Goal: Transaction & Acquisition: Purchase product/service

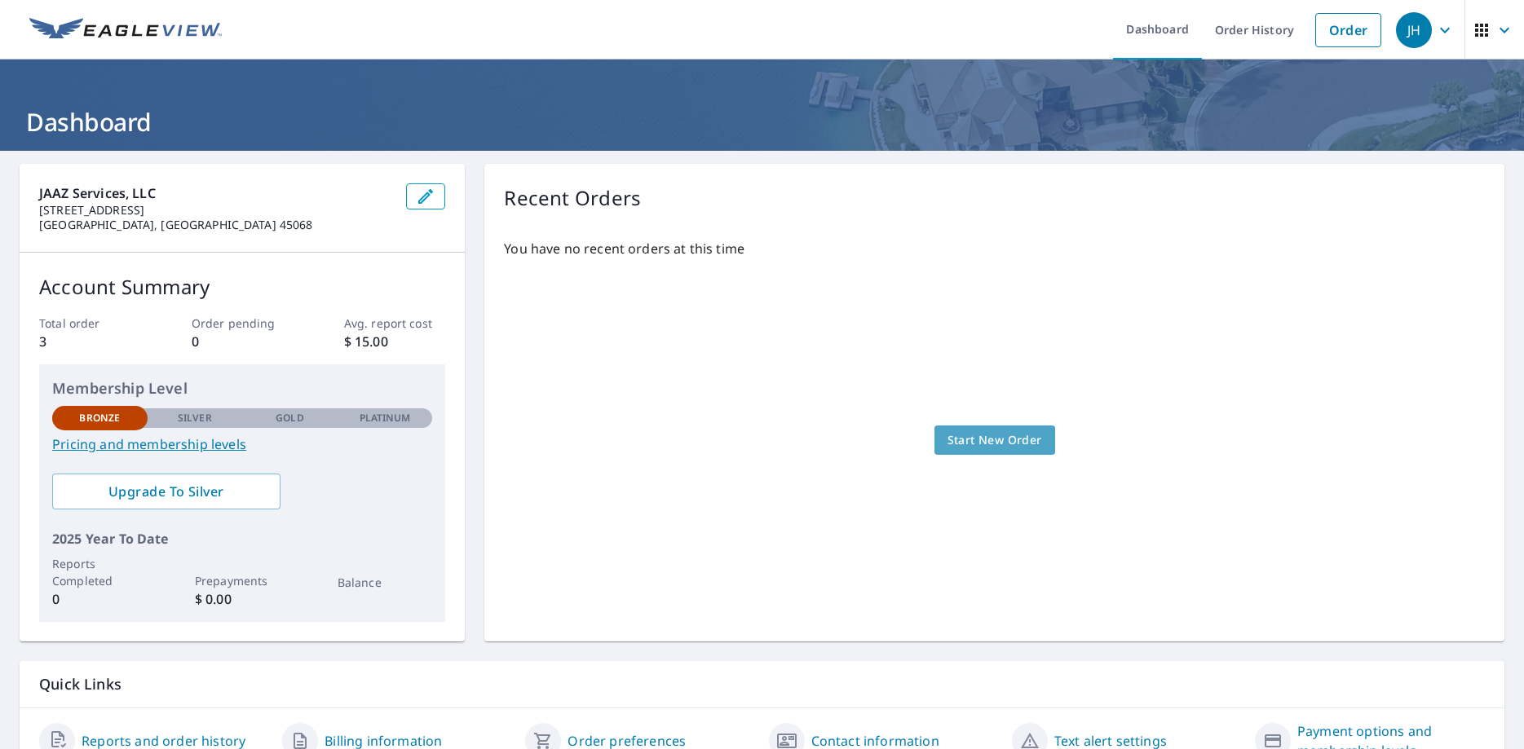
click at [978, 439] on span "Start New Order" at bounding box center [994, 440] width 95 height 20
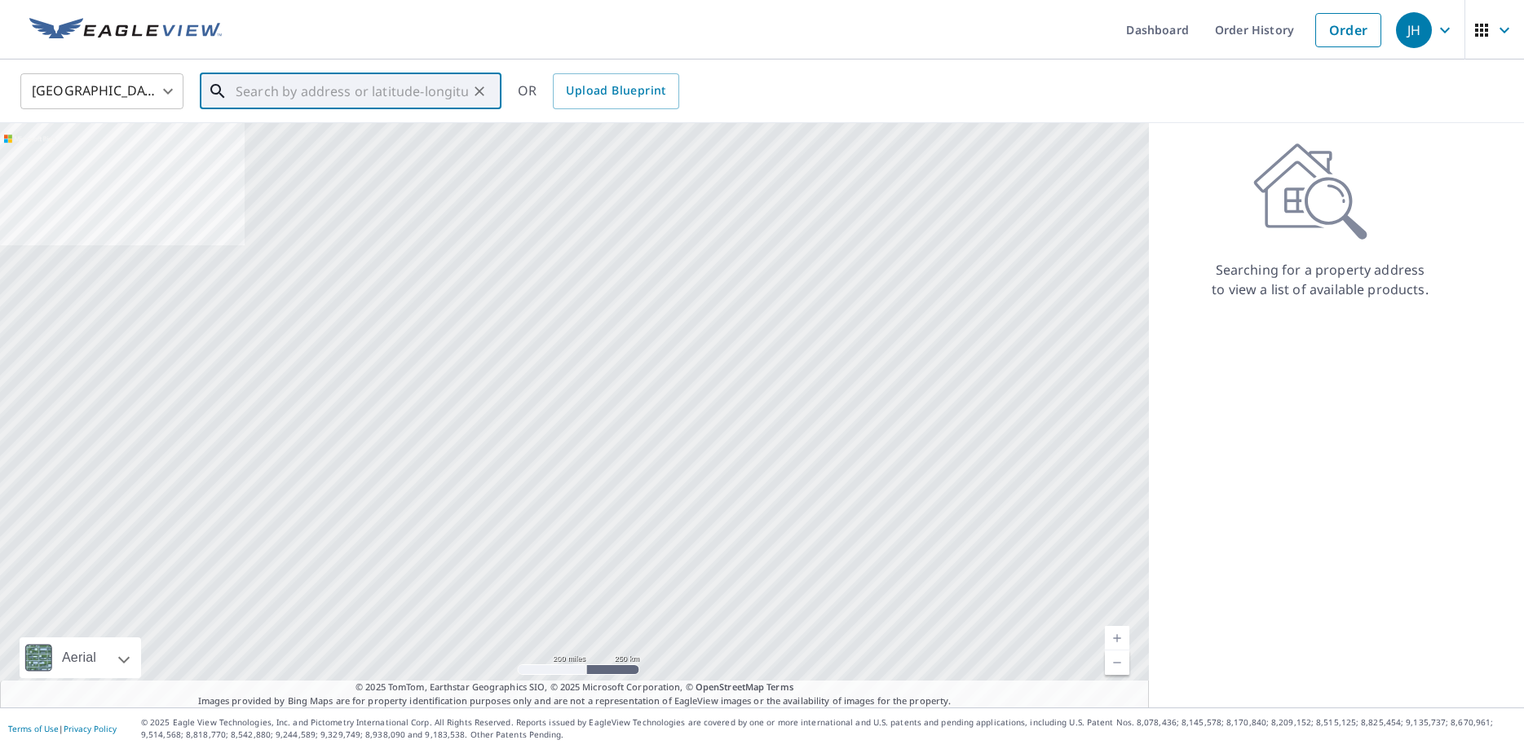
click at [399, 86] on input "text" at bounding box center [352, 91] width 232 height 46
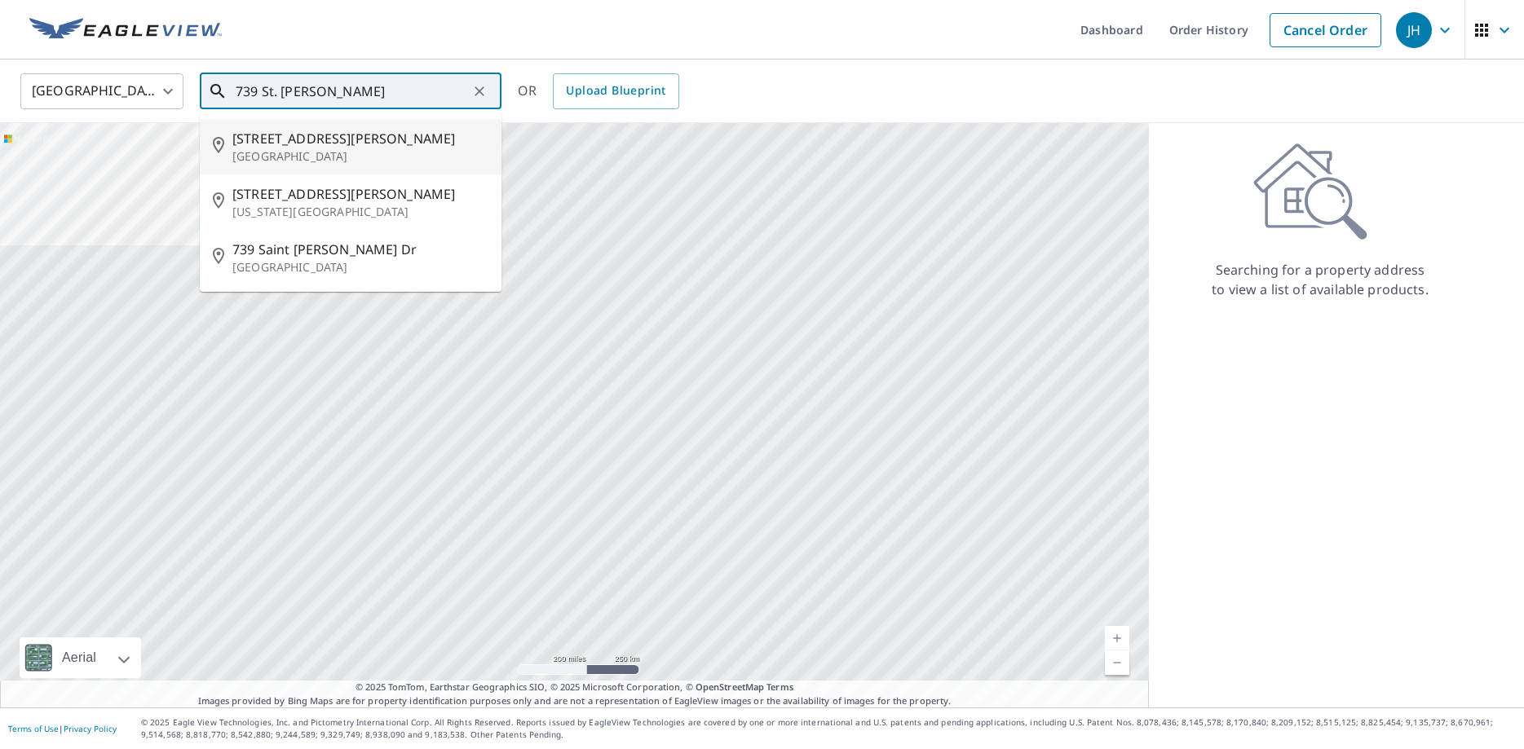
click at [304, 143] on span "[STREET_ADDRESS][PERSON_NAME]" at bounding box center [360, 139] width 256 height 20
type input "[STREET_ADDRESS][PERSON_NAME]"
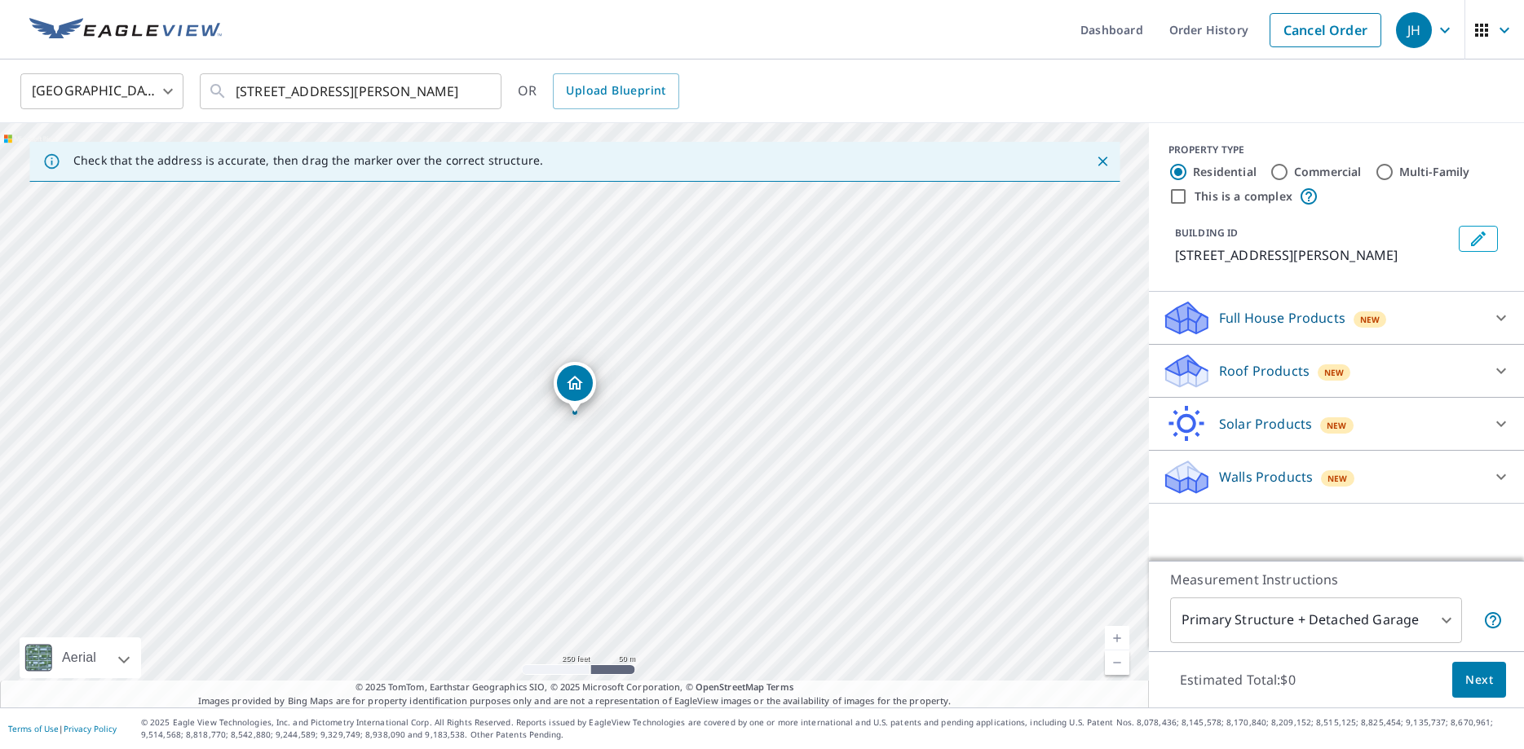
click at [1270, 361] on p "Roof Products" at bounding box center [1264, 371] width 90 height 20
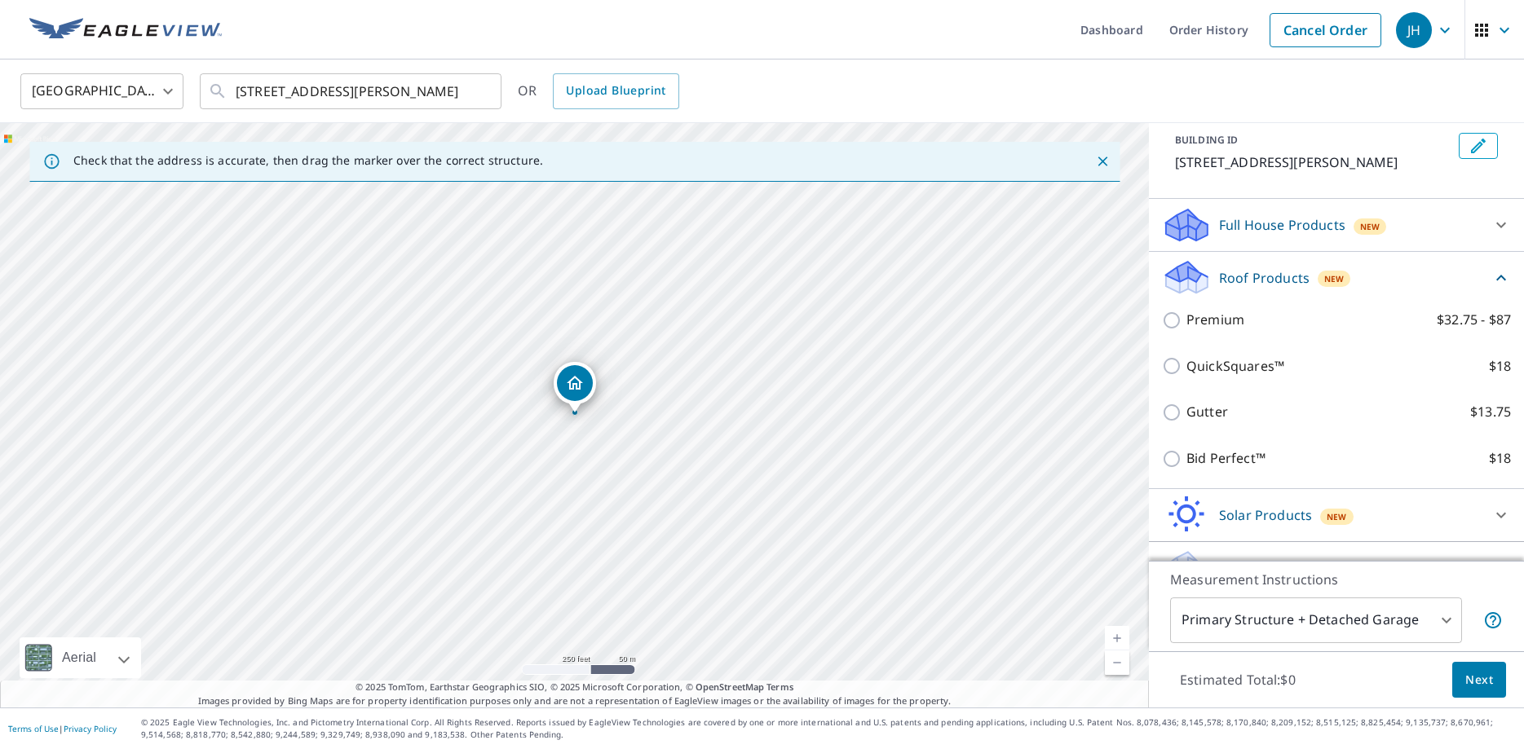
scroll to position [94, 0]
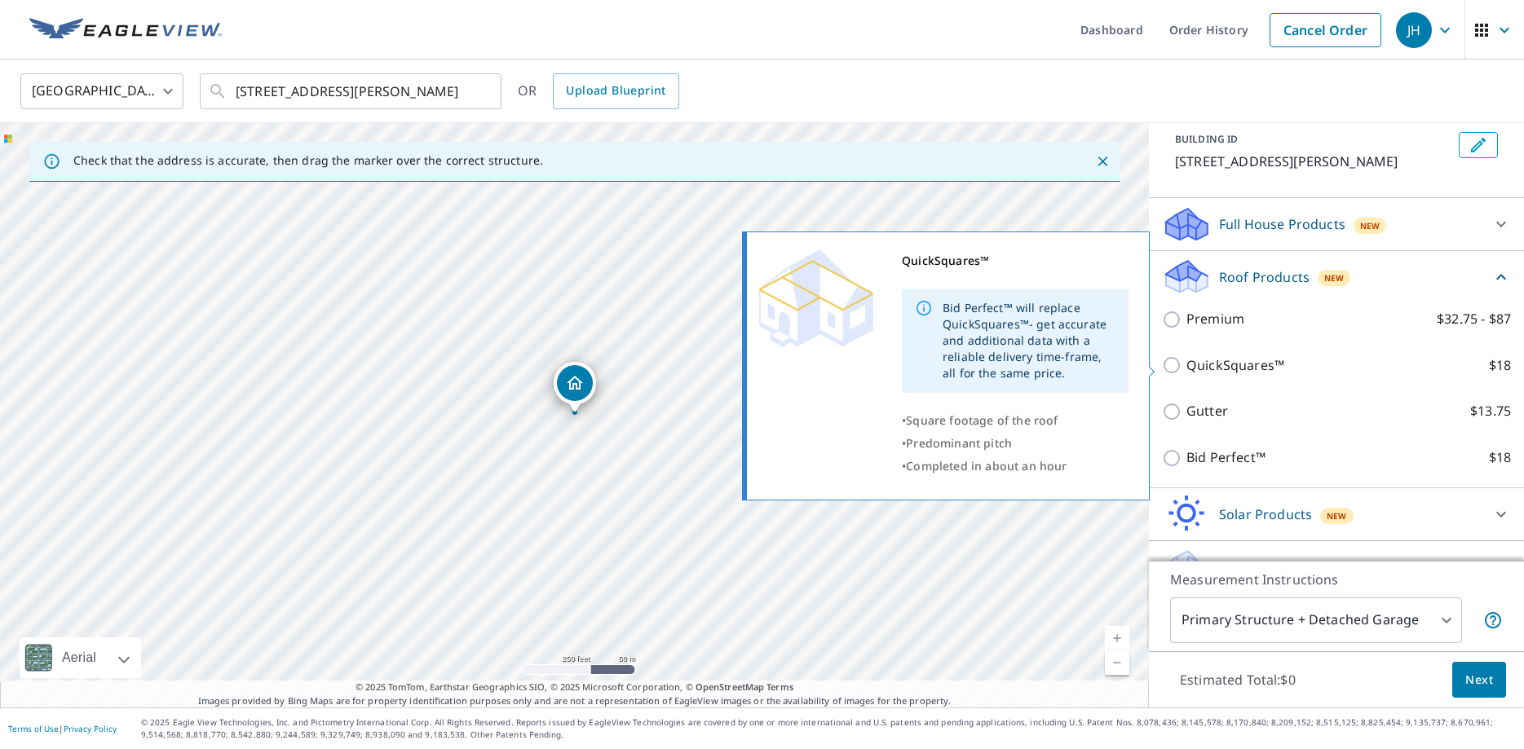
click at [1172, 362] on input "QuickSquares™ $18" at bounding box center [1174, 365] width 24 height 20
checkbox input "true"
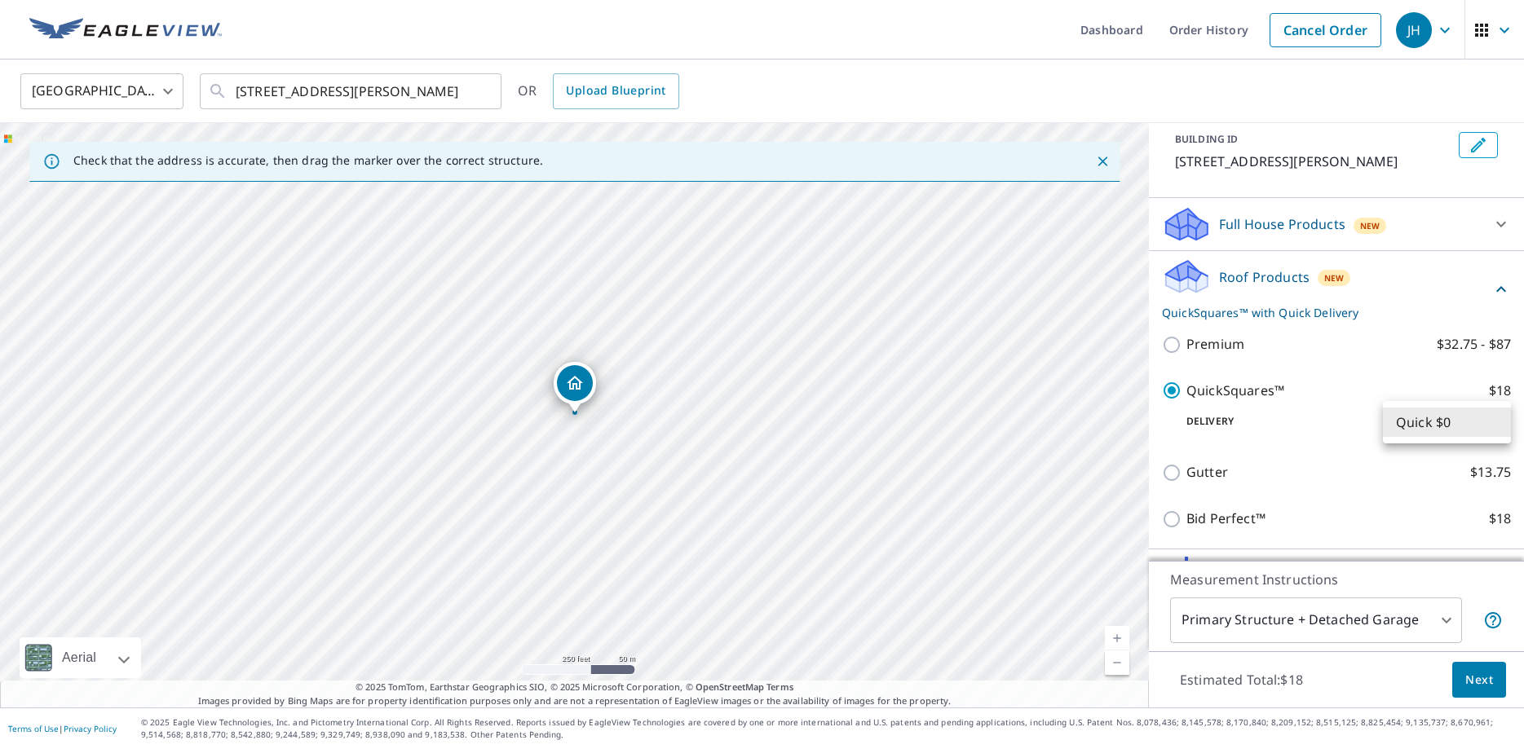
click at [1494, 419] on body "JH JH Dashboard Order History Cancel Order JH [GEOGRAPHIC_DATA] [GEOGRAPHIC_DAT…" at bounding box center [762, 374] width 1524 height 749
click at [1494, 419] on li "Quick $0" at bounding box center [1447, 422] width 128 height 29
click at [1469, 675] on span "Next" at bounding box center [1479, 680] width 28 height 20
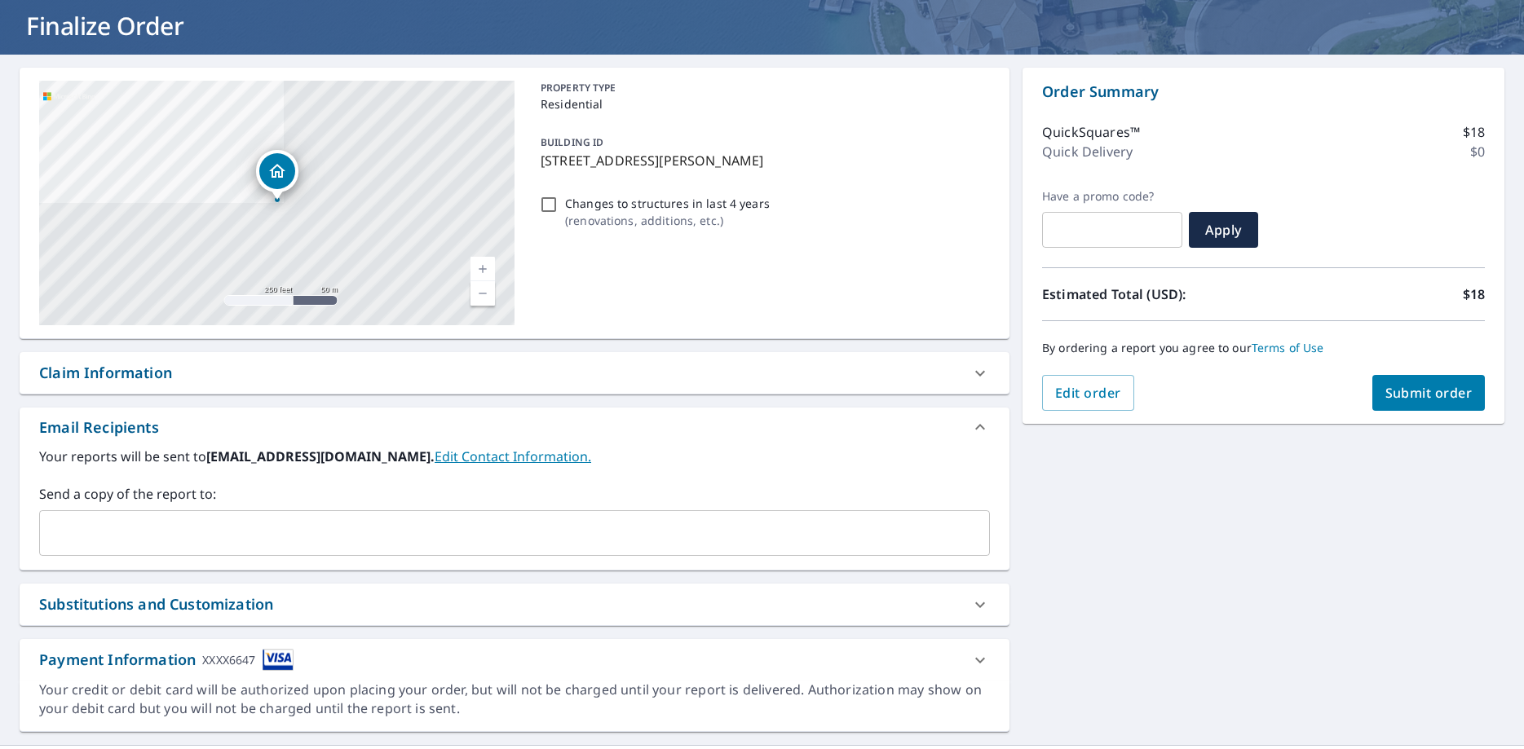
scroll to position [134, 0]
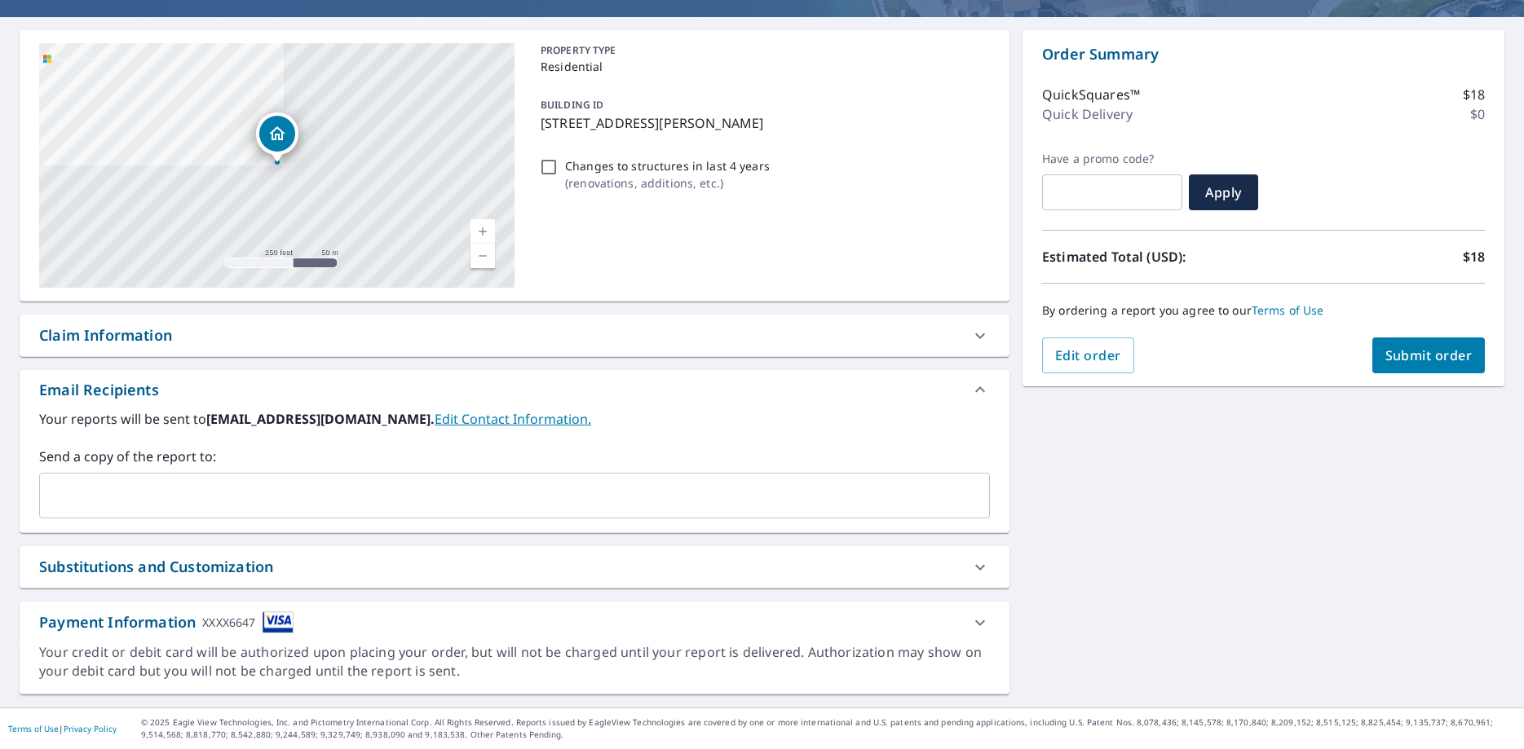
click at [982, 624] on icon at bounding box center [980, 623] width 10 height 6
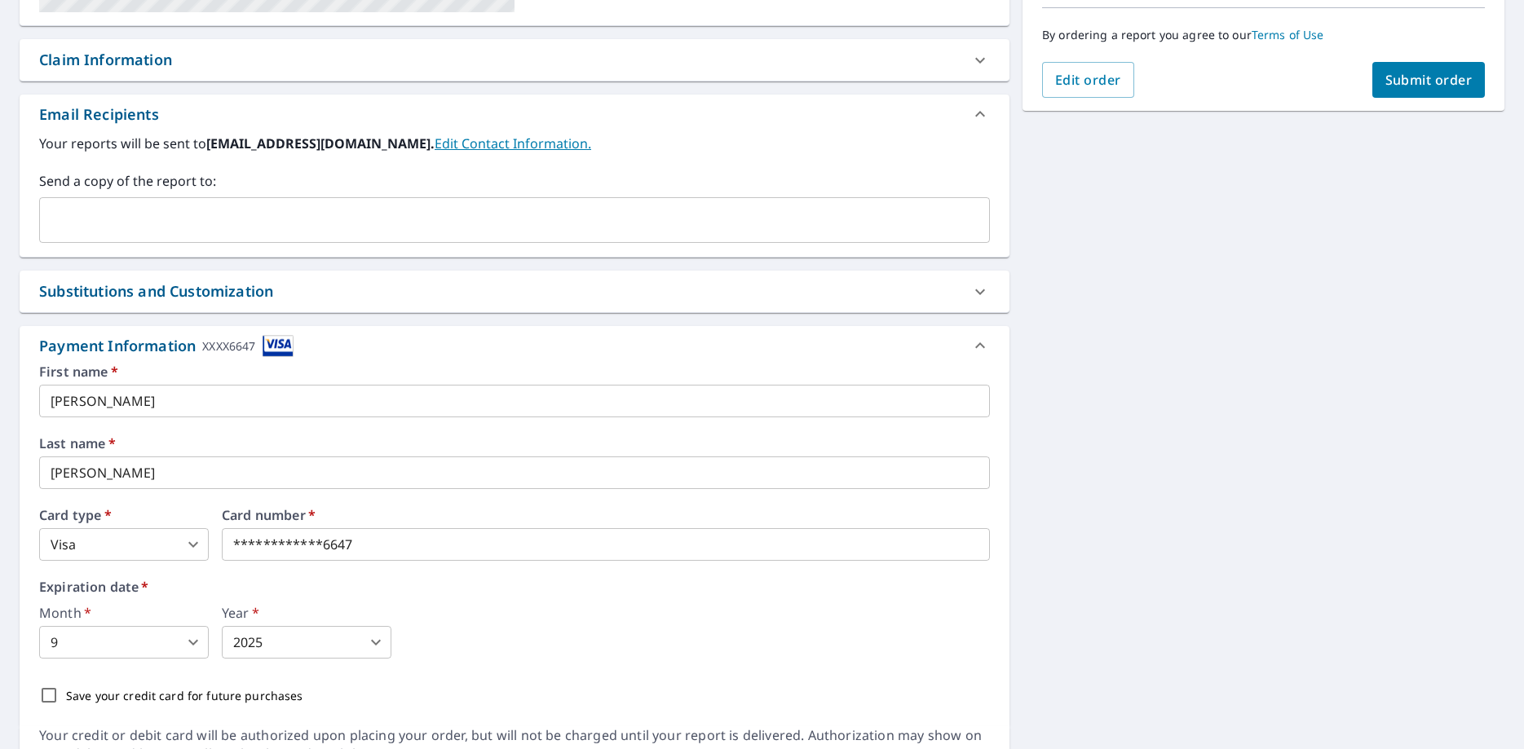
scroll to position [413, 0]
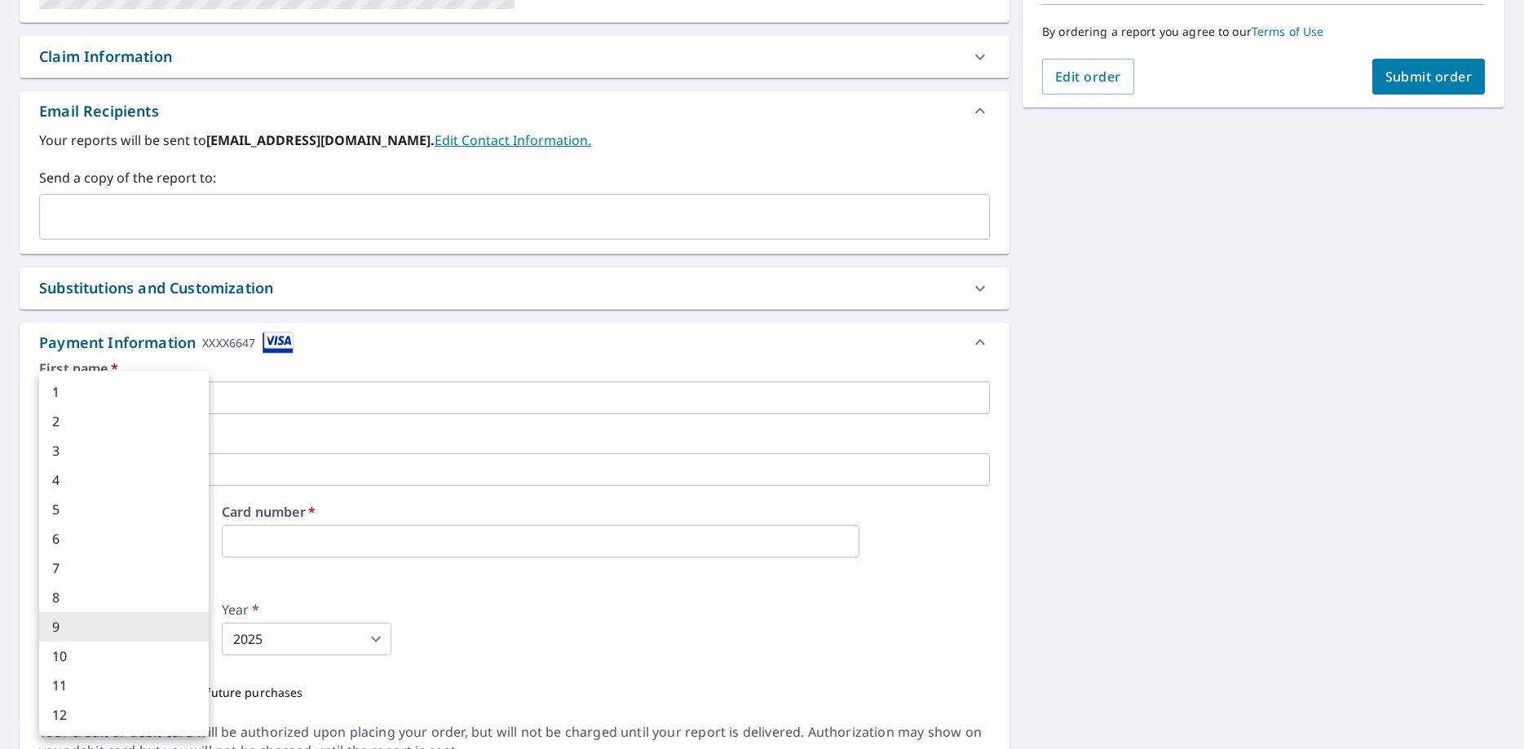
click at [149, 642] on body "JH JH Dashboard Order History Cancel Order JH Dashboard / Finalize Order Finali…" at bounding box center [762, 374] width 1524 height 749
click at [405, 595] on div at bounding box center [762, 374] width 1524 height 749
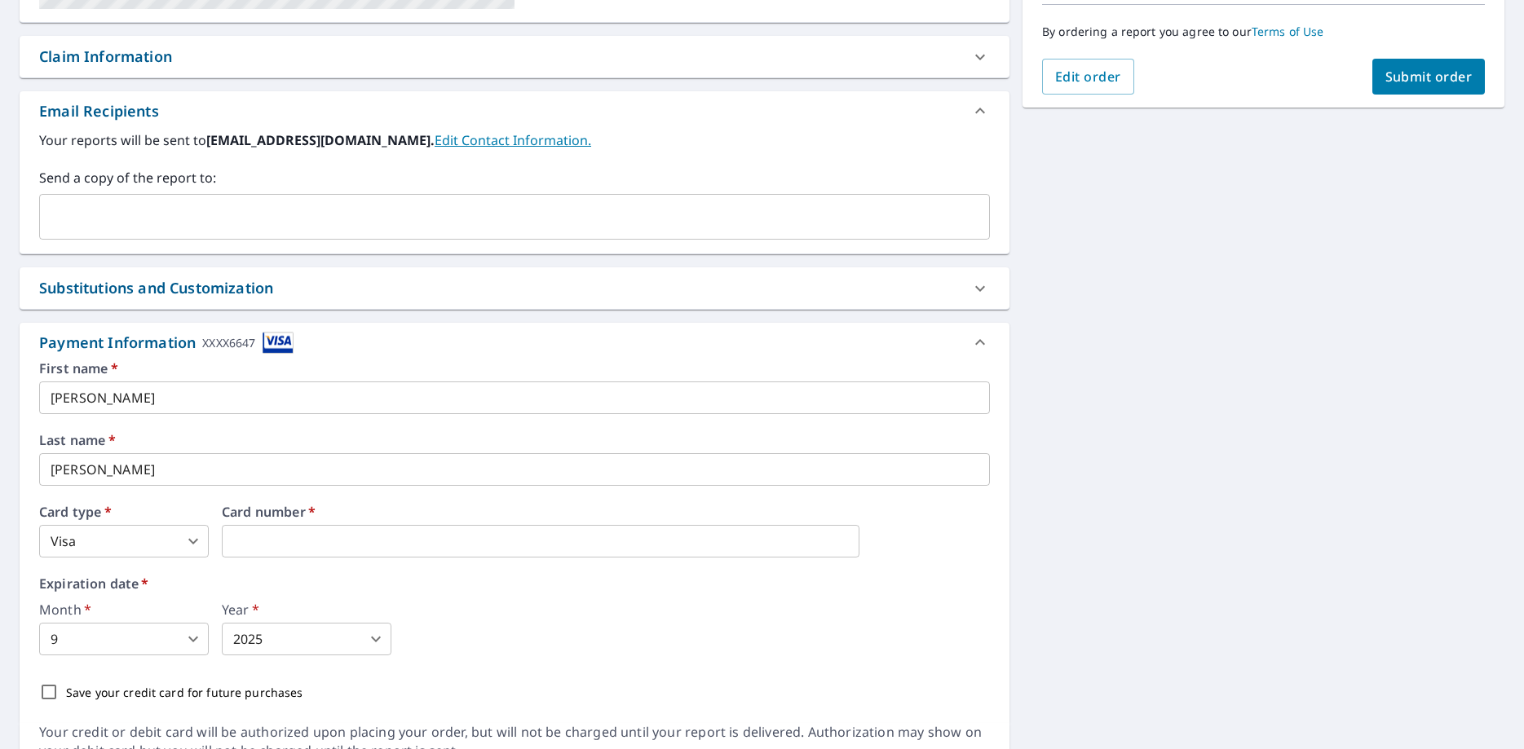
click at [152, 543] on body "JH JH Dashboard Order History Cancel Order JH Dashboard / Finalize Order Finali…" at bounding box center [762, 374] width 1524 height 749
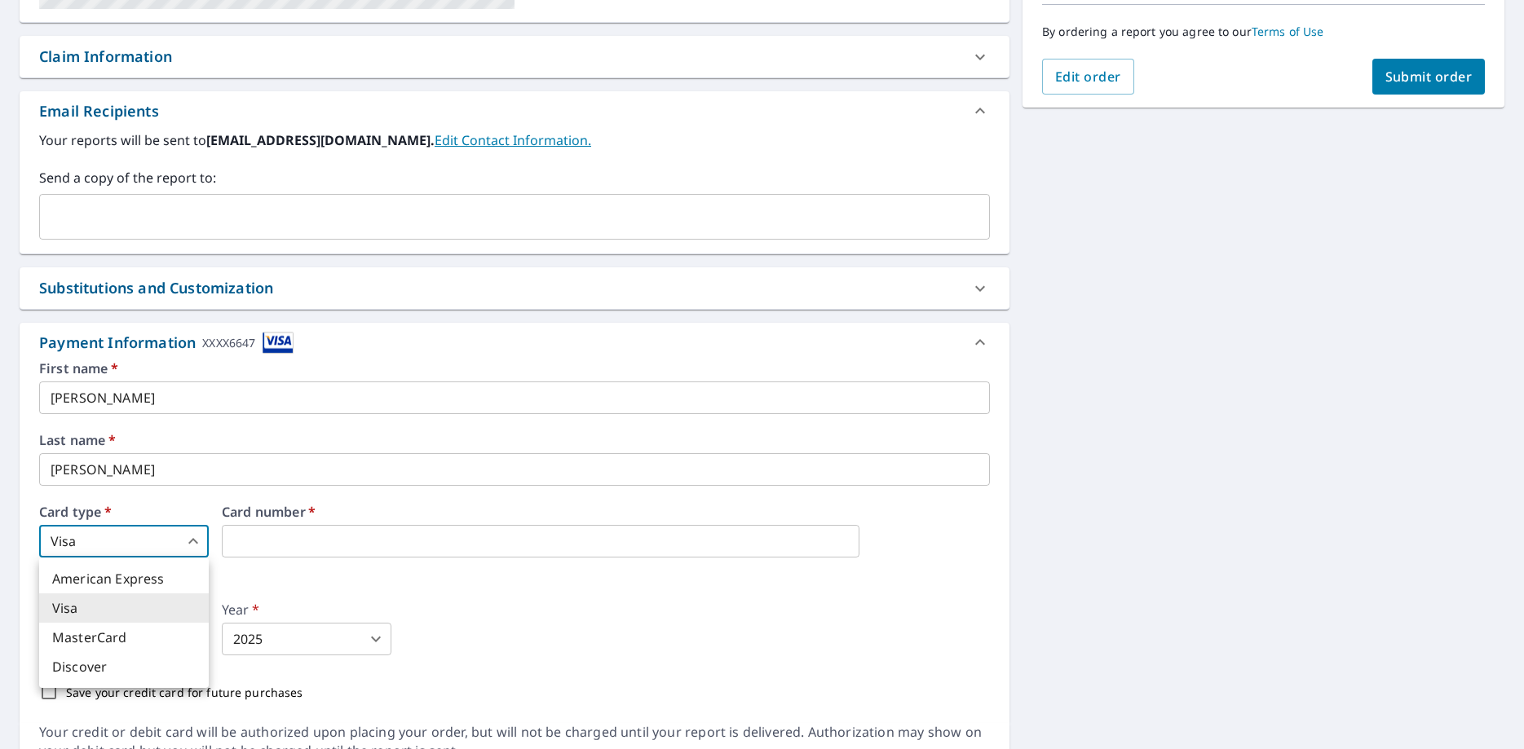
click at [152, 543] on div at bounding box center [762, 374] width 1524 height 749
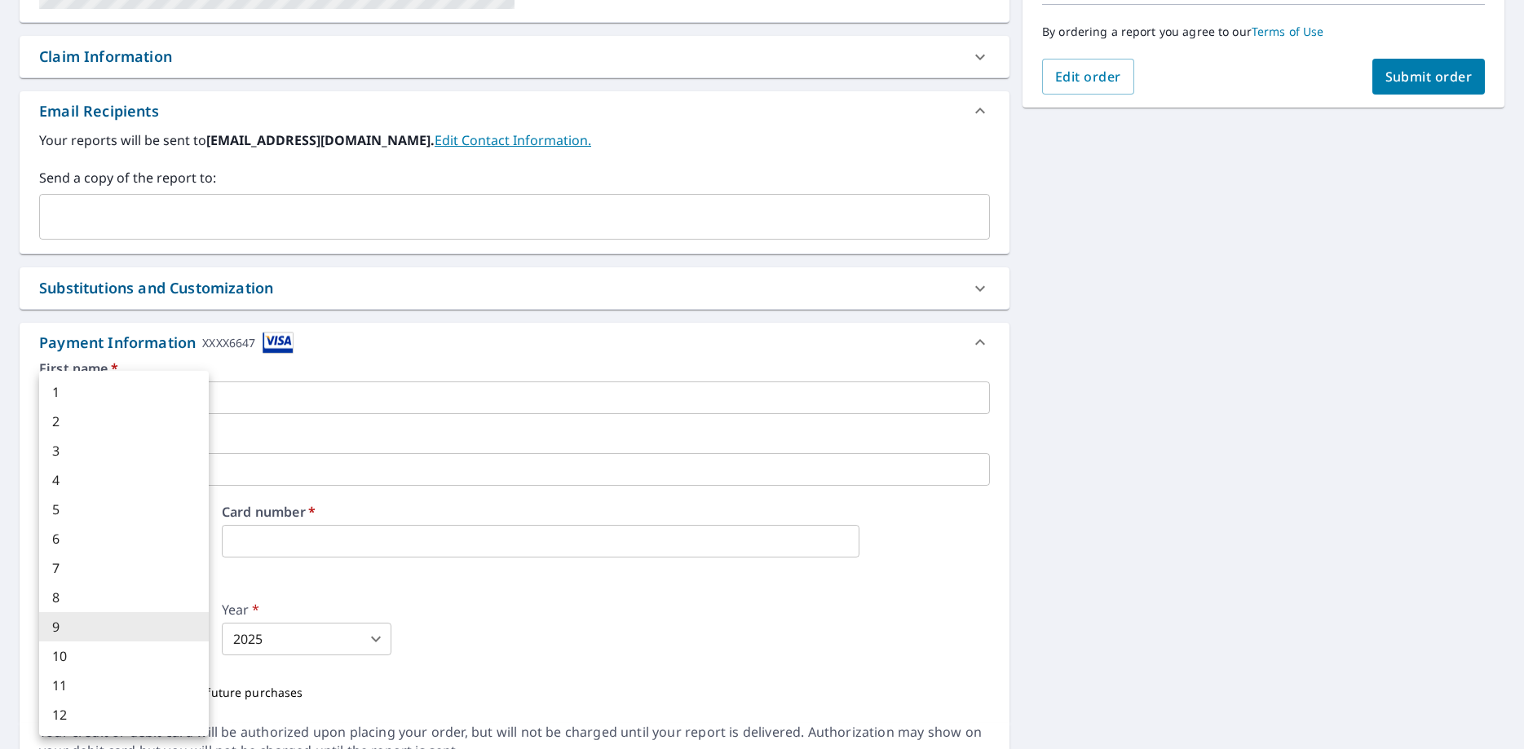
click at [198, 642] on body "JH JH Dashboard Order History Cancel Order JH Dashboard / Finalize Order Finali…" at bounding box center [762, 374] width 1524 height 749
click at [144, 717] on li "12" at bounding box center [124, 714] width 170 height 29
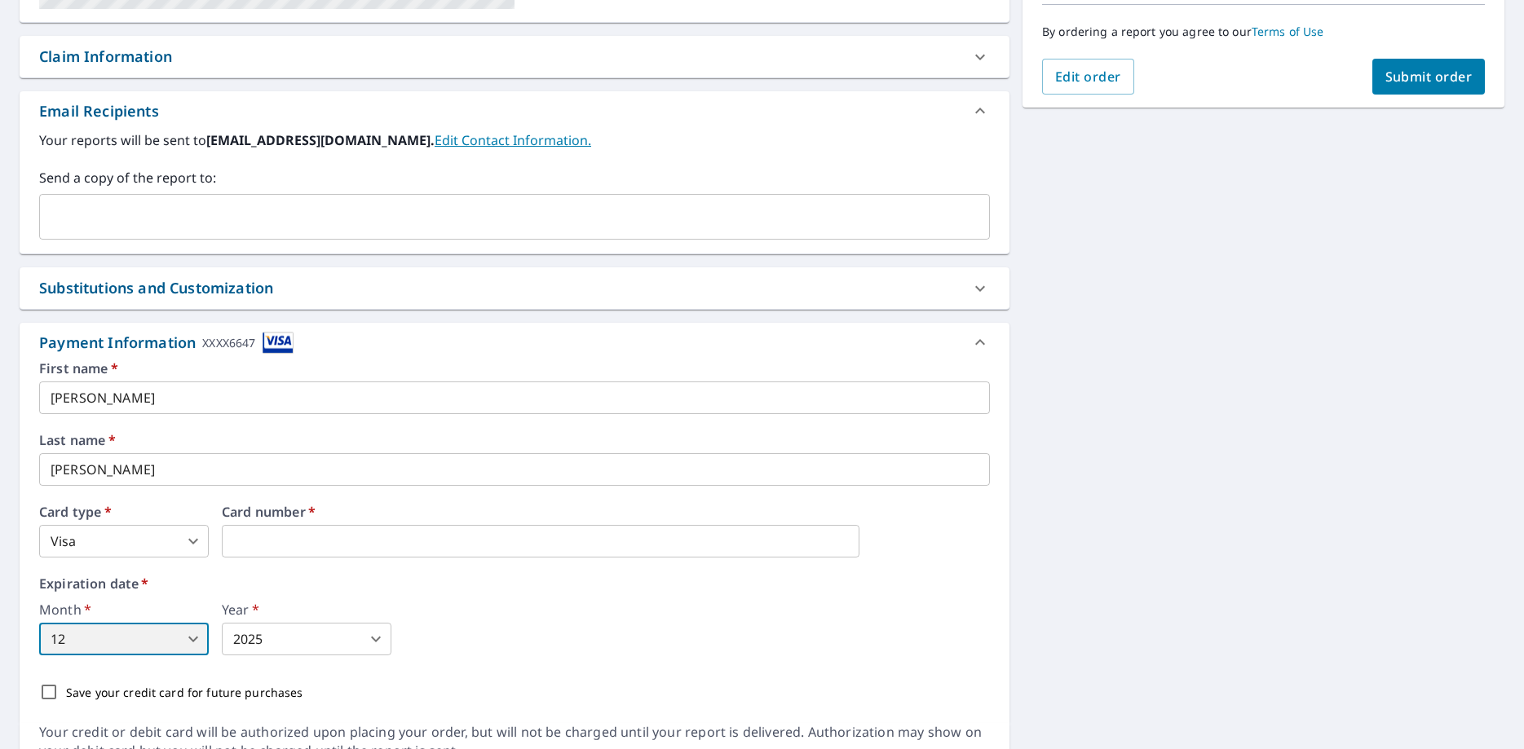
type input "12"
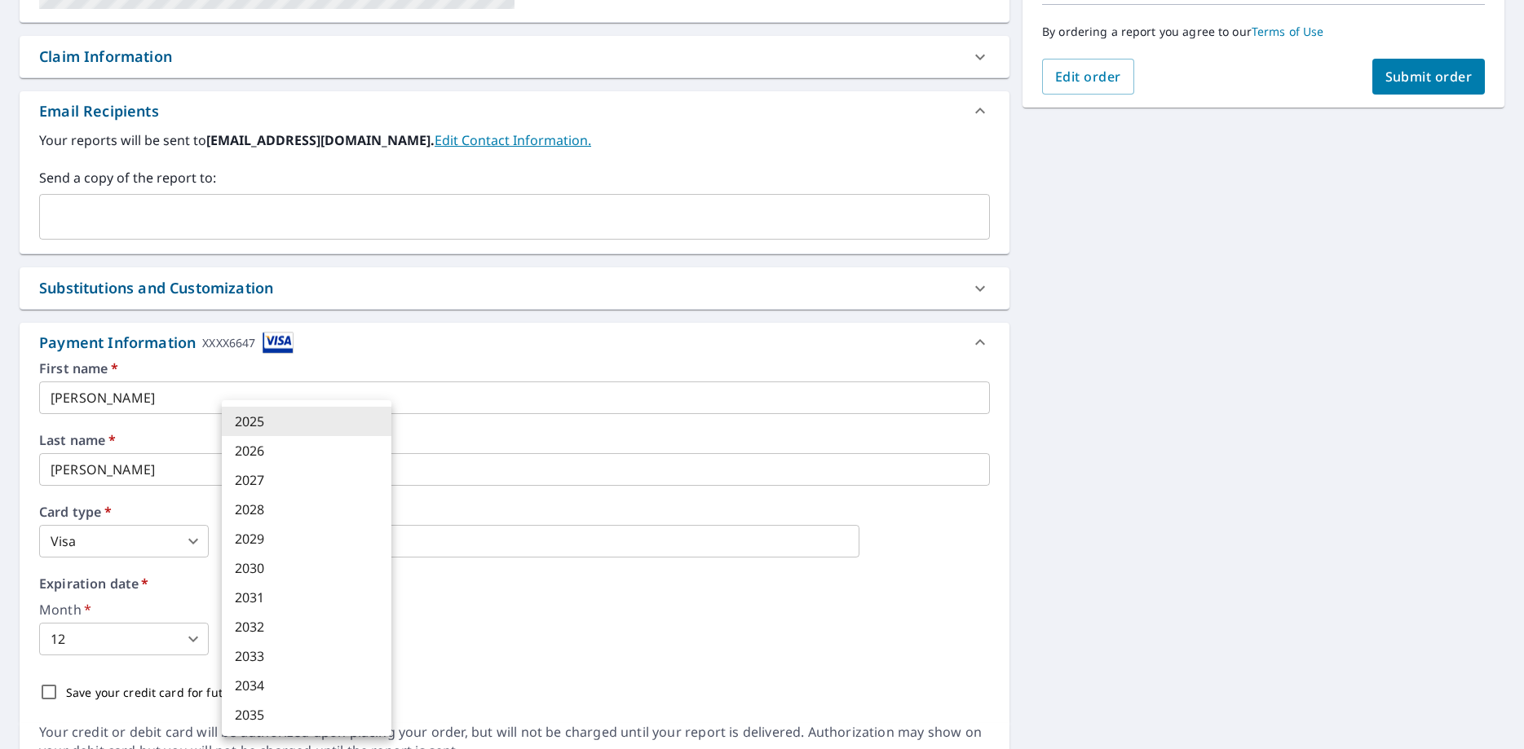
click at [381, 639] on body "JH JH Dashboard Order History Cancel Order JH Dashboard / Finalize Order Finali…" at bounding box center [762, 374] width 1524 height 749
click at [297, 515] on li "2028" at bounding box center [307, 509] width 170 height 29
type input "2028"
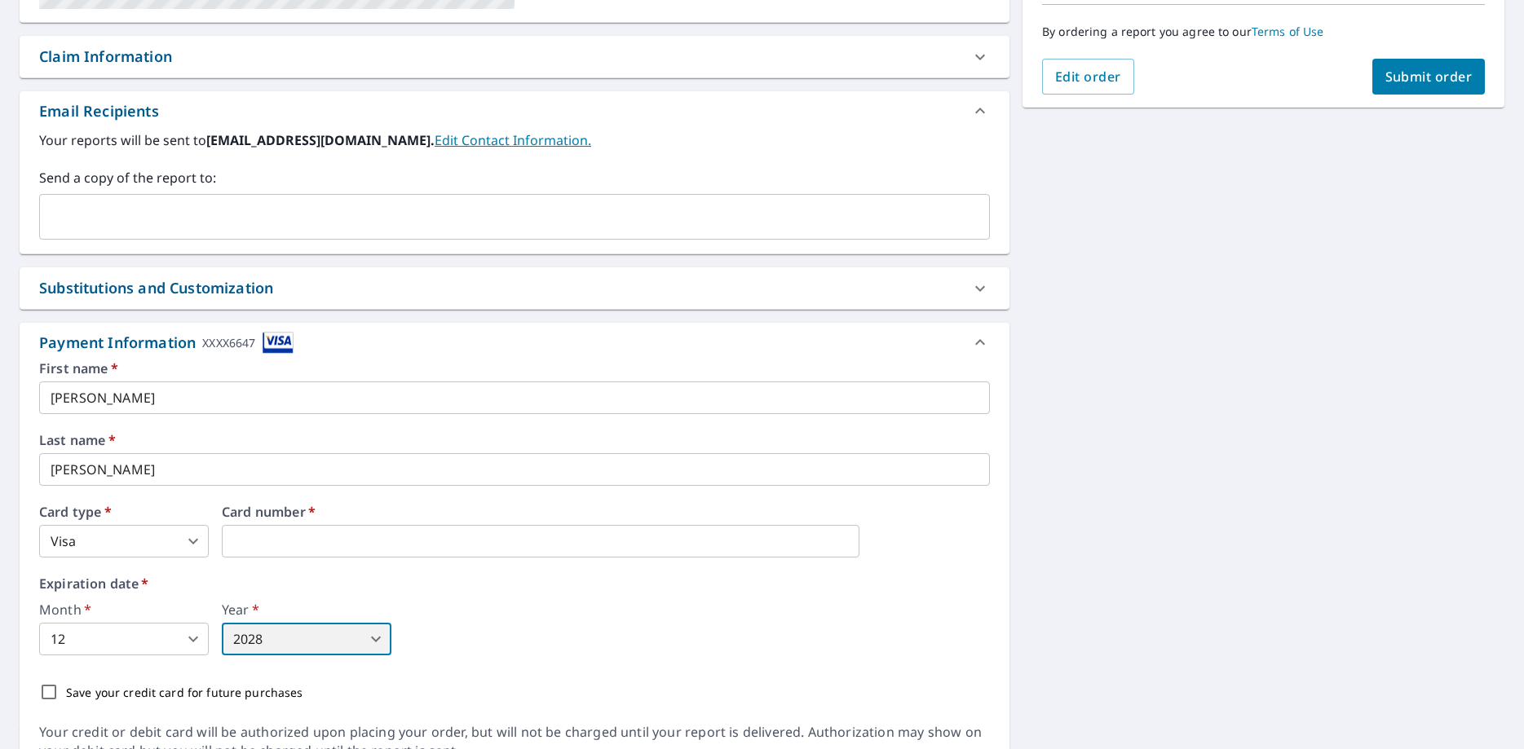
scroll to position [492, 0]
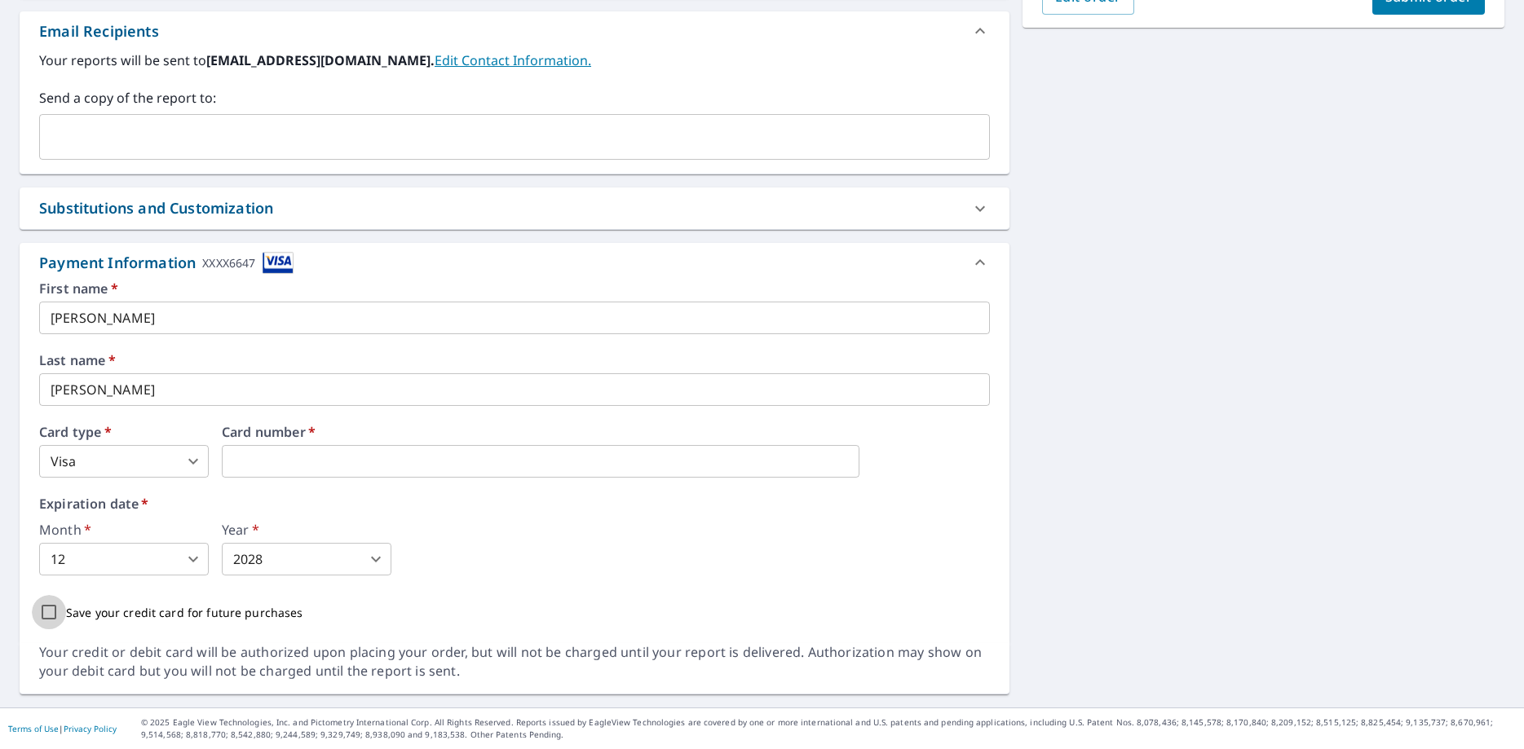
click at [46, 611] on input "Save your credit card for future purchases" at bounding box center [49, 612] width 34 height 34
checkbox input "true"
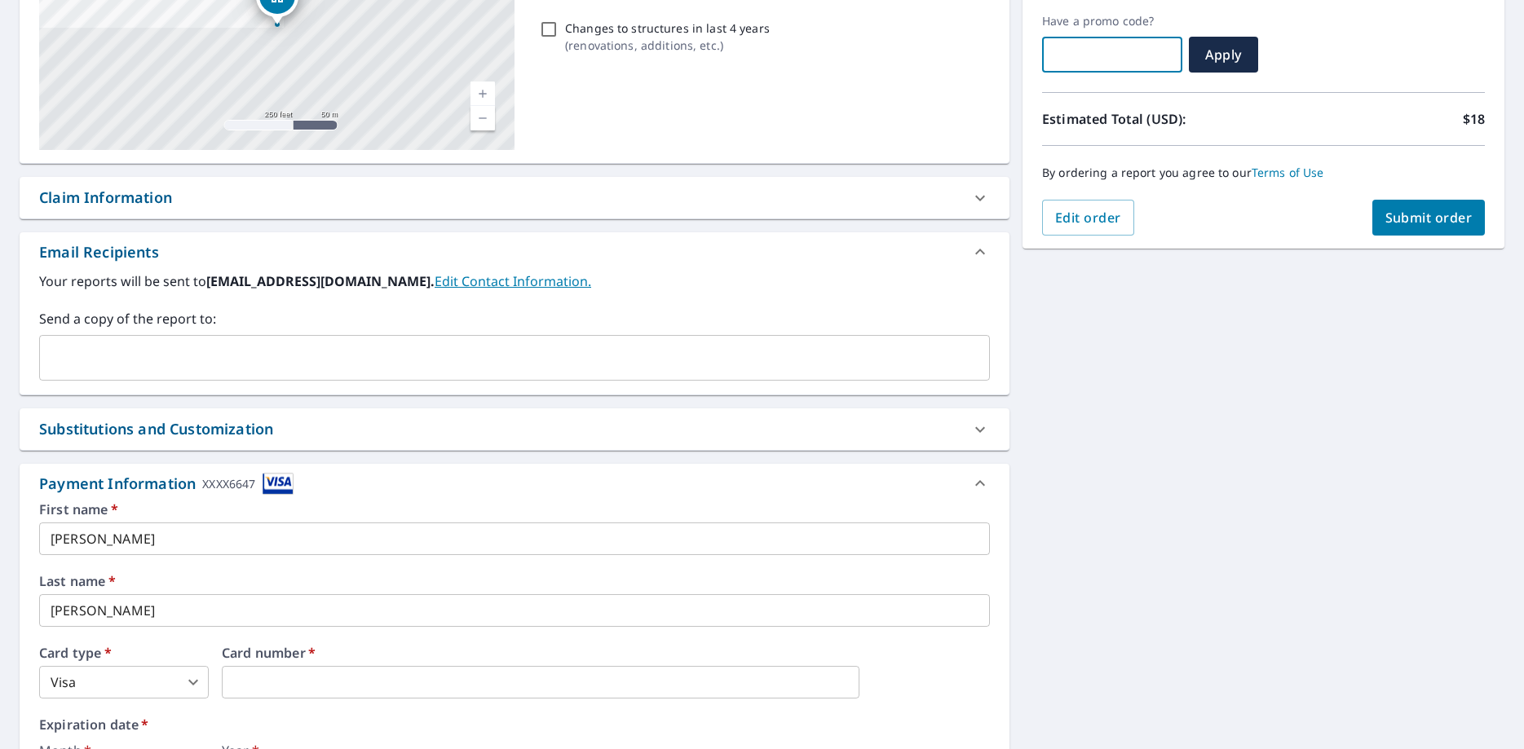
scroll to position [270, 0]
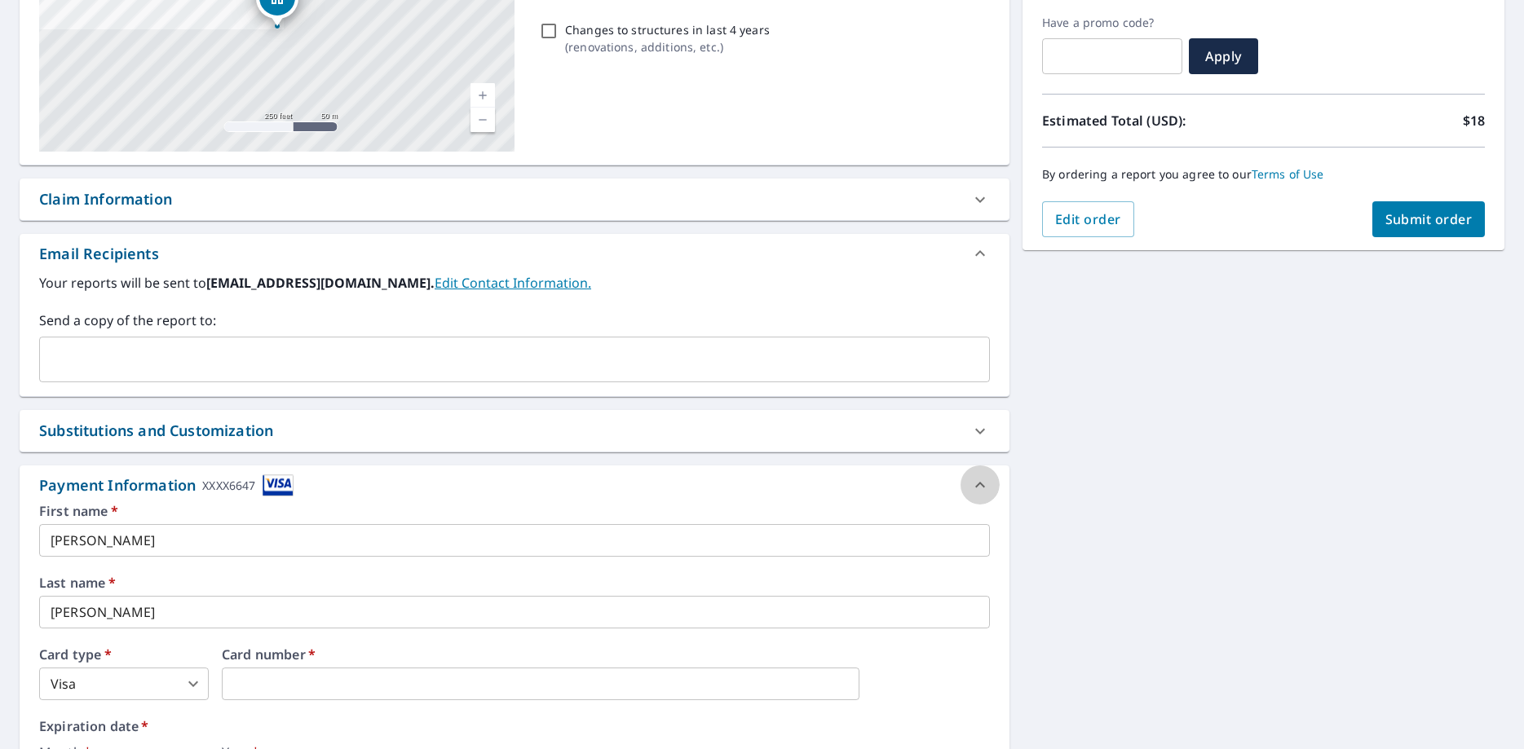
click at [977, 483] on icon at bounding box center [980, 485] width 20 height 20
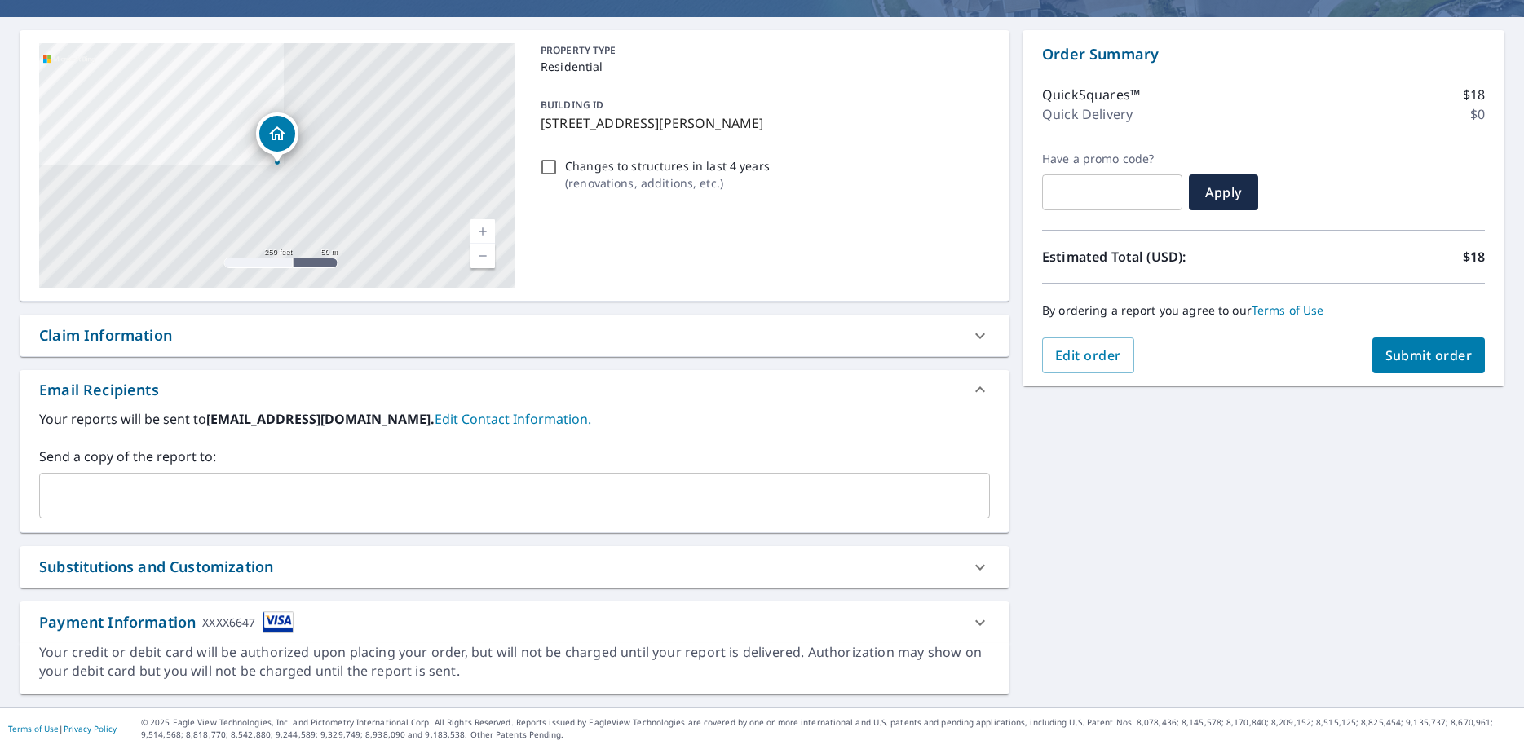
scroll to position [134, 0]
click at [982, 621] on icon at bounding box center [980, 623] width 20 height 20
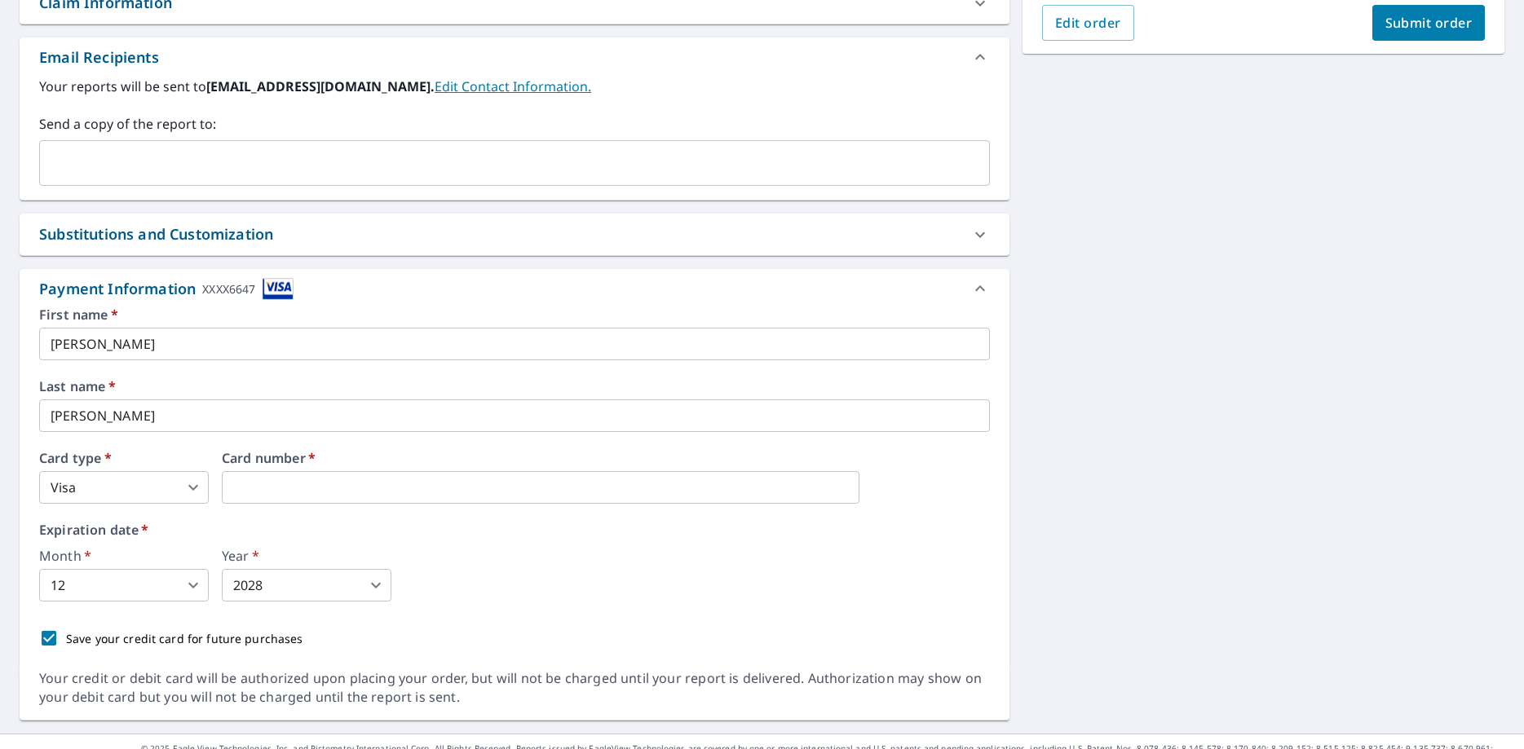
scroll to position [492, 0]
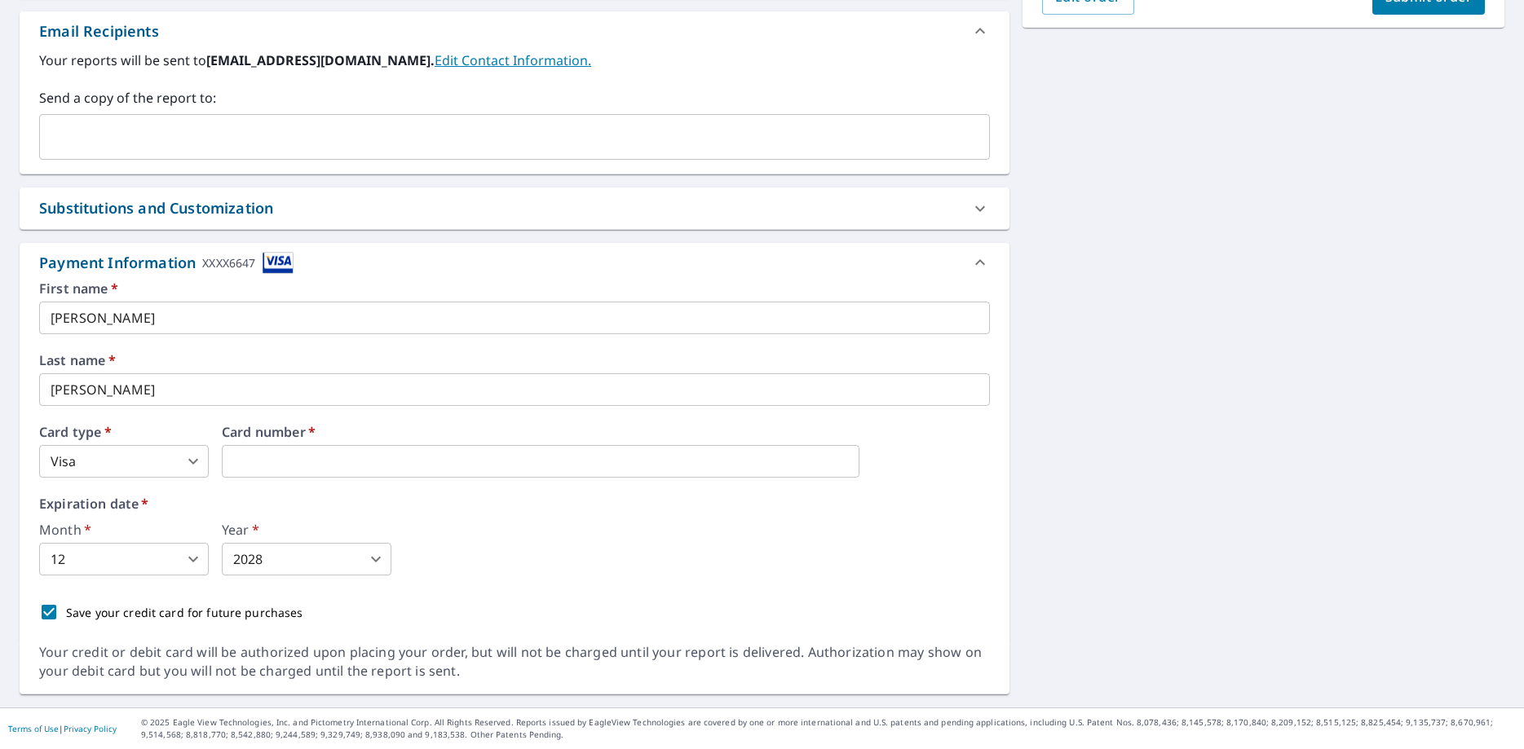
click at [267, 263] on img at bounding box center [278, 263] width 31 height 22
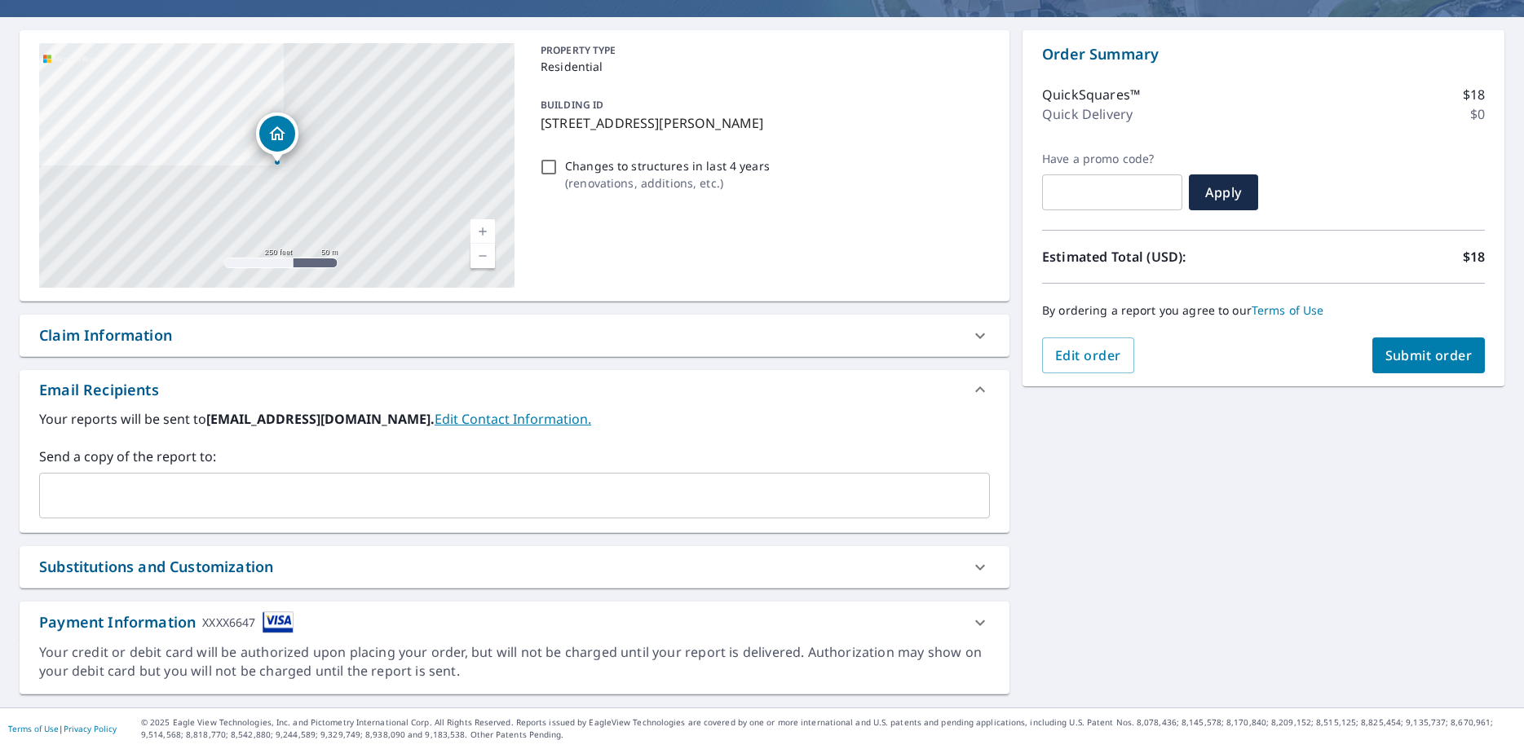
scroll to position [0, 0]
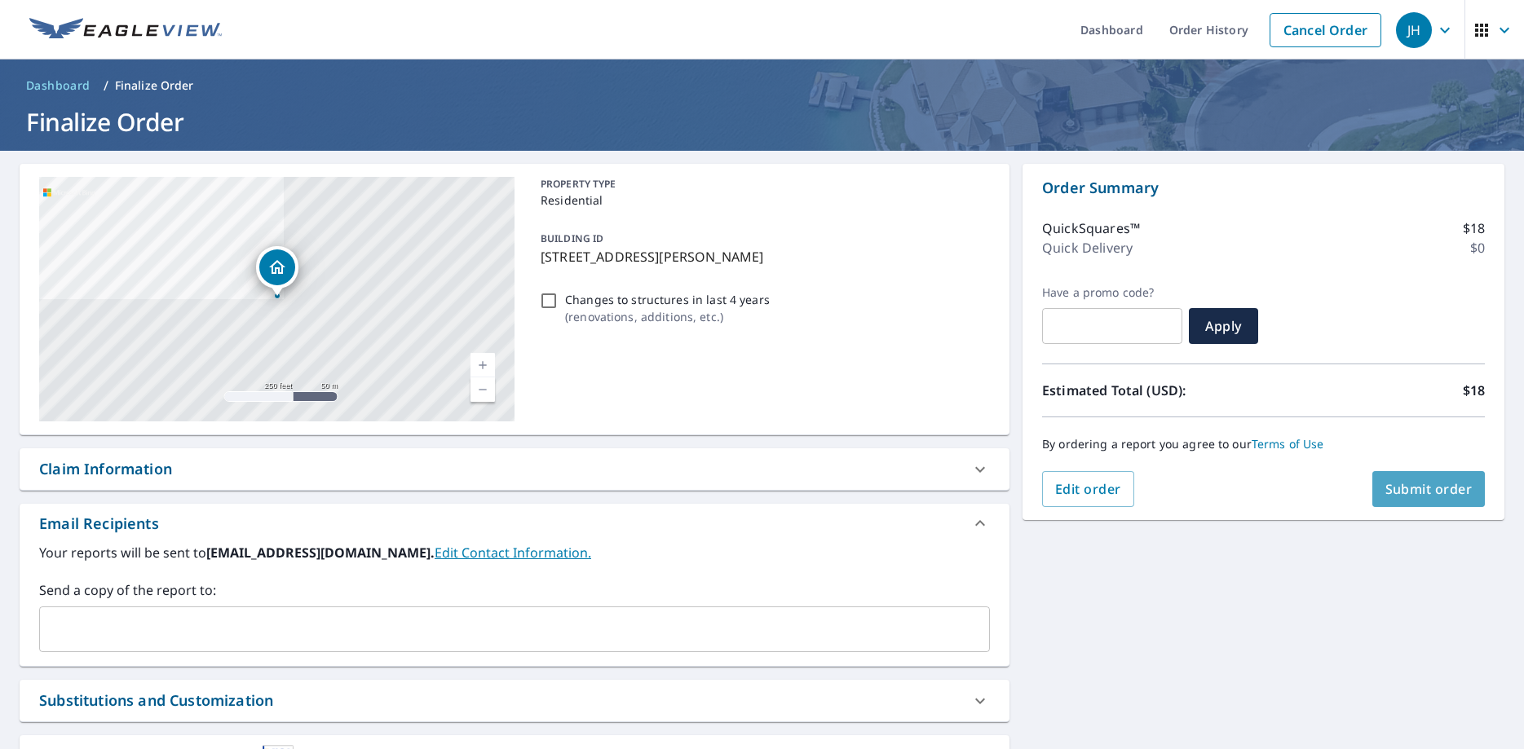
click at [1425, 489] on span "Submit order" at bounding box center [1428, 489] width 87 height 18
